Goal: Navigation & Orientation: Find specific page/section

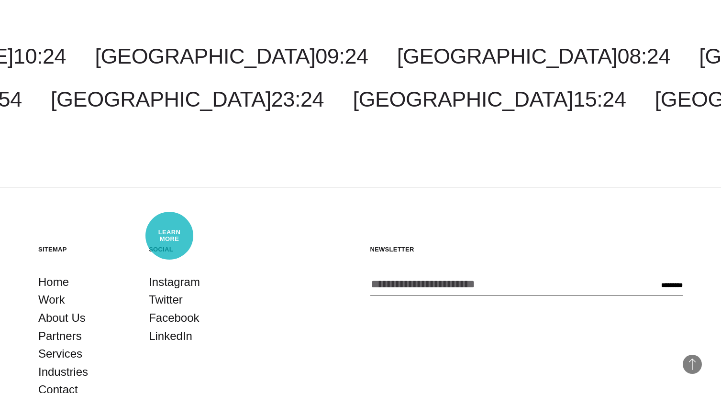
scroll to position [2813, 0]
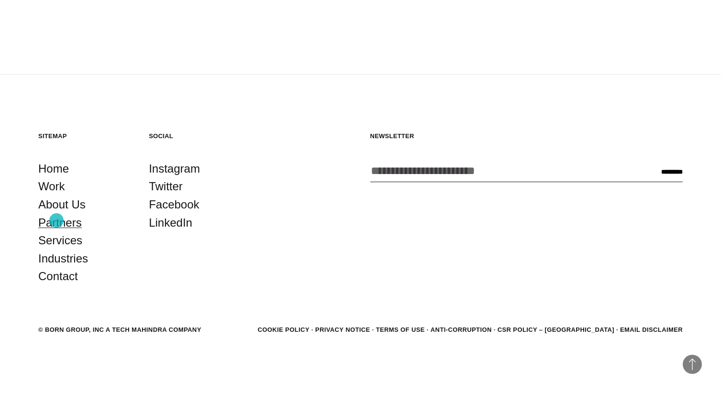
click at [56, 221] on link "Partners" at bounding box center [60, 223] width 44 height 18
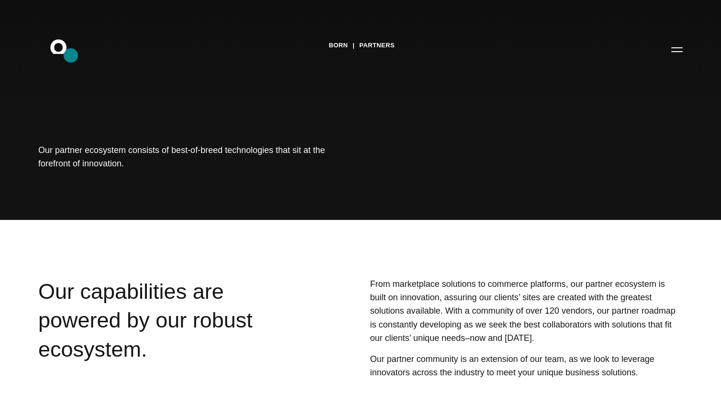
click at [71, 55] on icon ".st0{display:none;} .st1{display:inline;} .st2{font-family:'HelveticaNeue-Mediu…" at bounding box center [64, 49] width 61 height 25
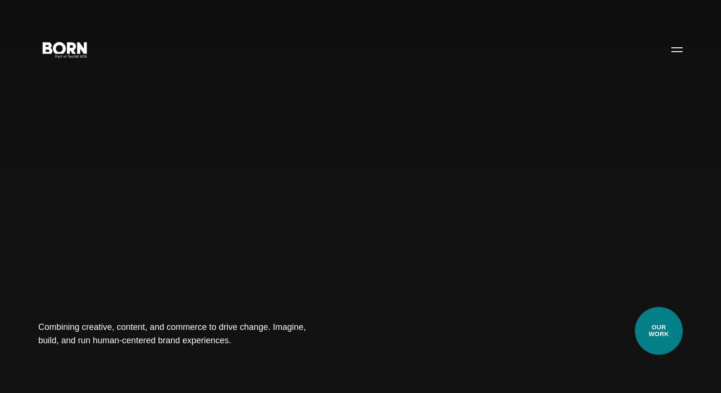
click at [670, 345] on link "Our Work" at bounding box center [659, 331] width 48 height 48
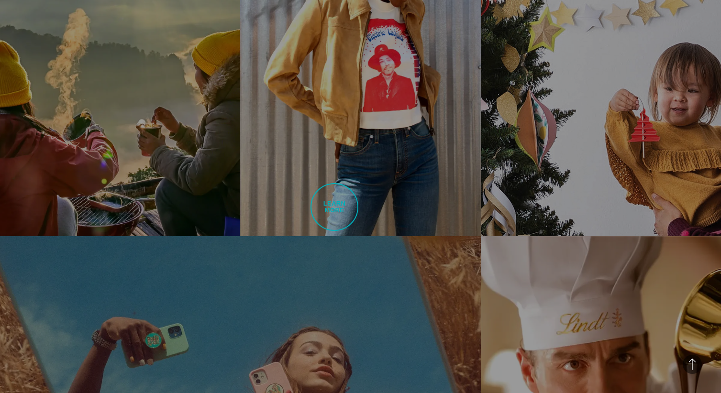
scroll to position [1097, 0]
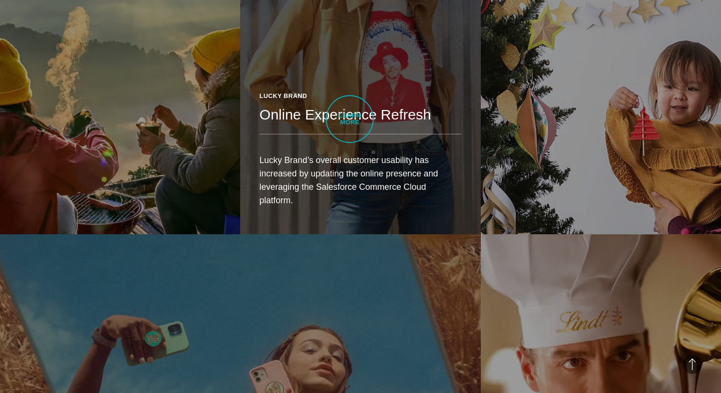
click at [350, 119] on h2 "Online Experience Refresh" at bounding box center [360, 114] width 202 height 19
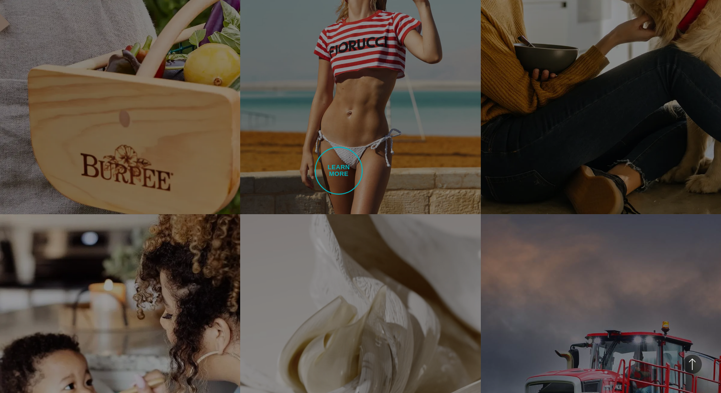
scroll to position [1863, 0]
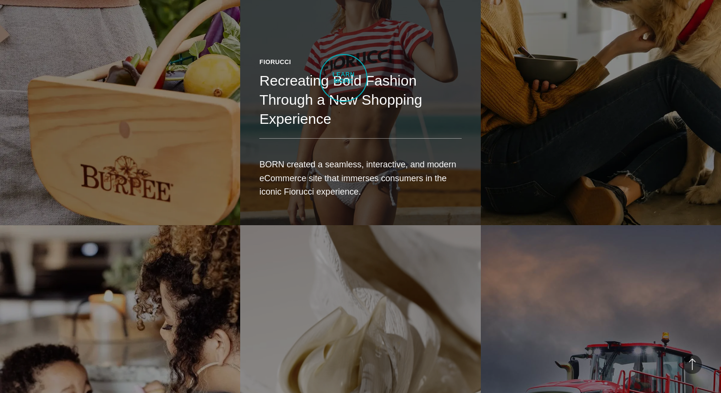
click at [344, 67] on div "Fiorucci" at bounding box center [360, 62] width 202 height 10
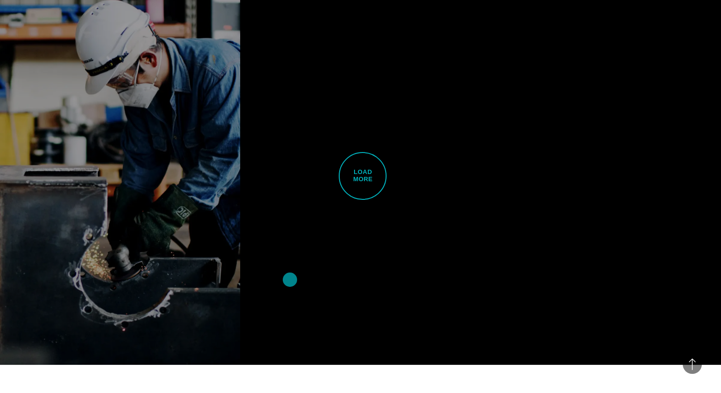
scroll to position [2484, 0]
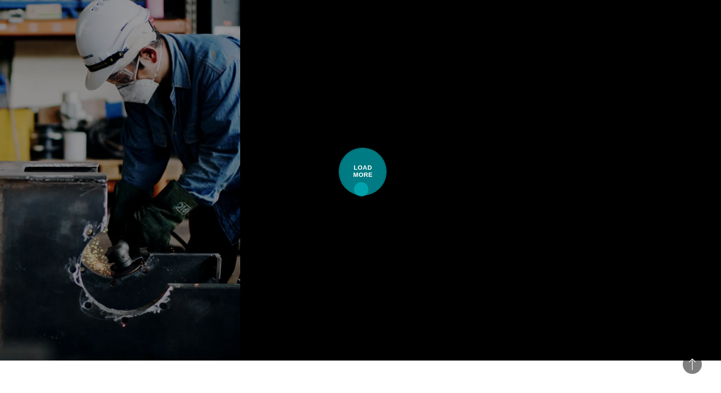
click at [364, 178] on span "Load More" at bounding box center [363, 172] width 48 height 48
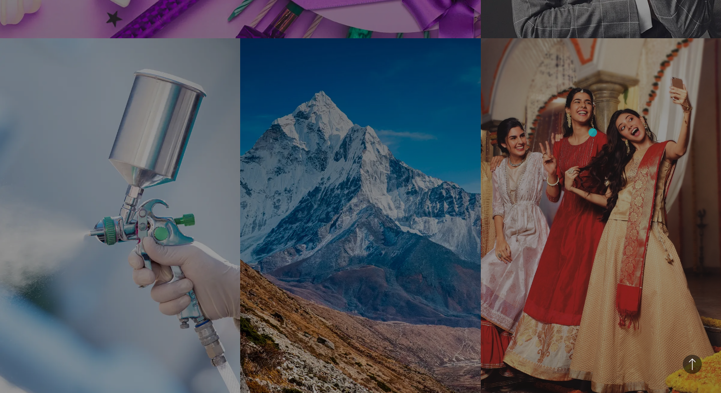
scroll to position [3886, 0]
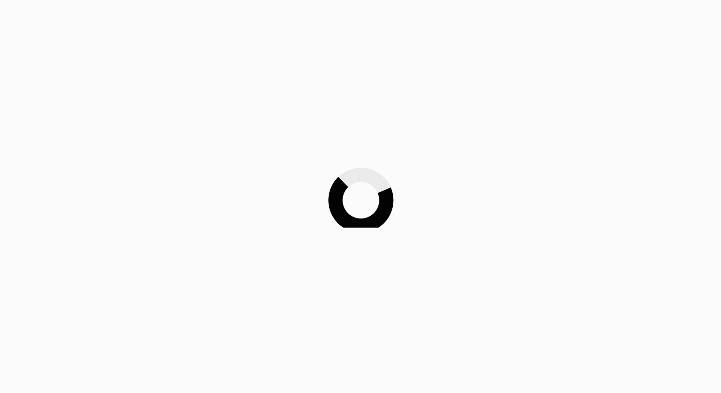
scroll to position [30, 0]
